Goal: Task Accomplishment & Management: Manage account settings

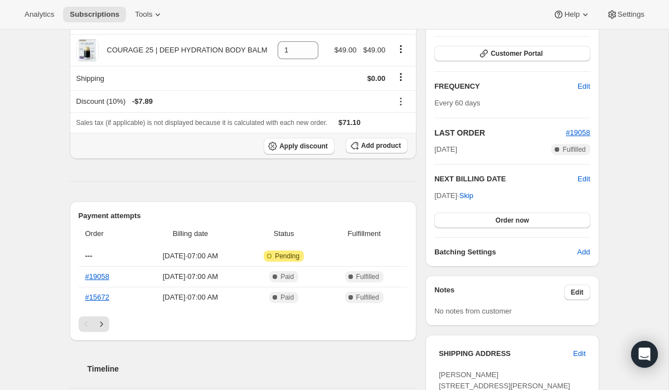
scroll to position [149, 0]
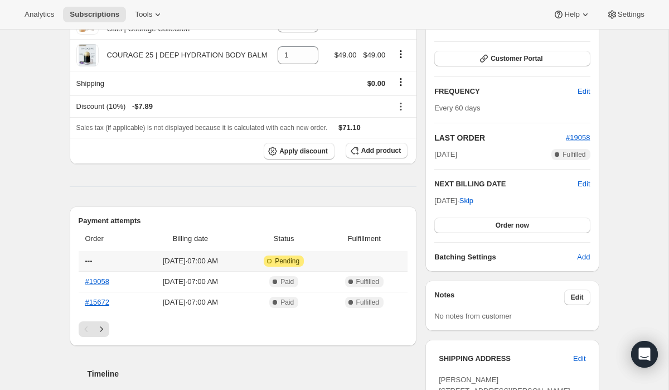
click at [300, 261] on span "Pending" at bounding box center [287, 261] width 25 height 9
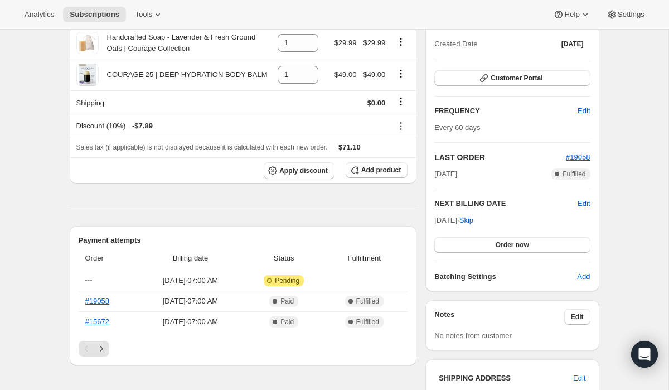
scroll to position [137, 0]
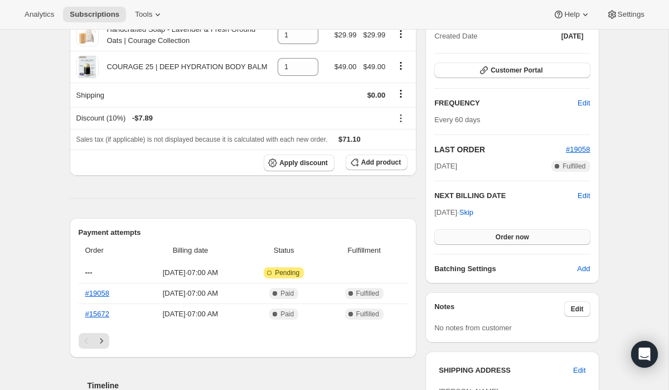
click at [494, 238] on button "Order now" at bounding box center [513, 237] width 156 height 16
click at [494, 238] on span "Click to confirm" at bounding box center [512, 237] width 51 height 9
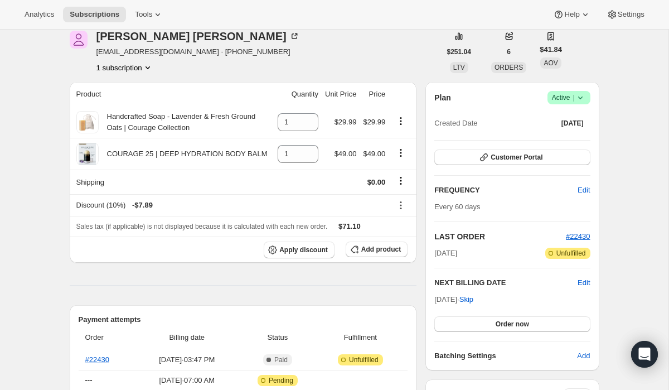
scroll to position [51, 0]
